Goal: Find specific fact: Find specific fact

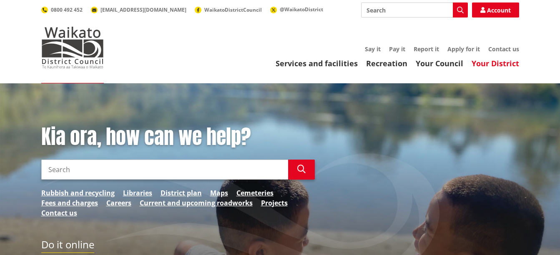
click at [499, 61] on link "Your District" at bounding box center [496, 63] width 48 height 10
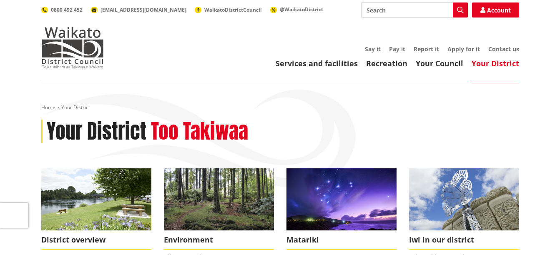
click at [384, 12] on input "Search" at bounding box center [414, 10] width 107 height 15
type input "property ID"
click at [460, 10] on icon "button" at bounding box center [460, 10] width 7 height 7
